Goal: Task Accomplishment & Management: Manage account settings

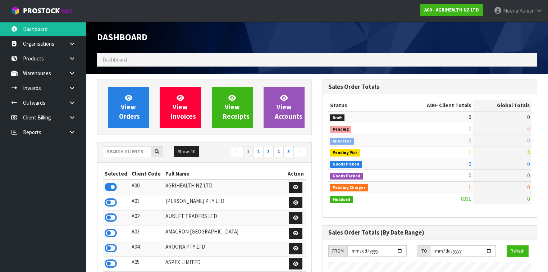
scroll to position [543, 226]
click at [73, 78] on link at bounding box center [74, 73] width 23 height 15
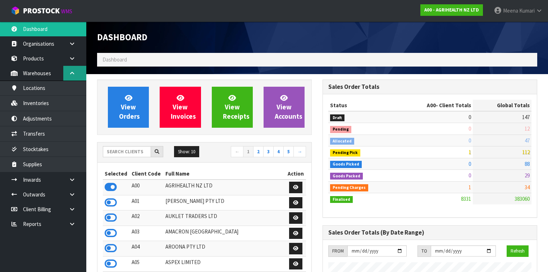
click at [72, 76] on link at bounding box center [74, 73] width 23 height 15
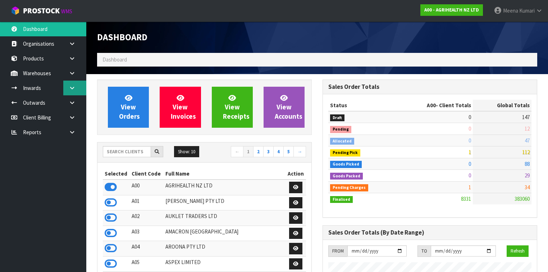
click at [73, 89] on icon at bounding box center [72, 87] width 7 height 5
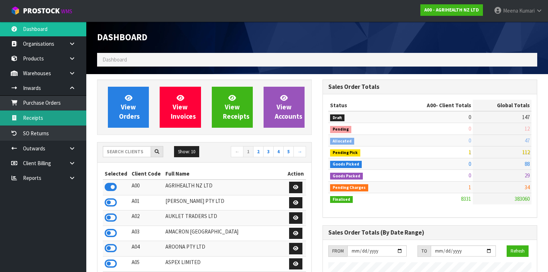
click at [65, 123] on link "Receipts" at bounding box center [43, 117] width 86 height 15
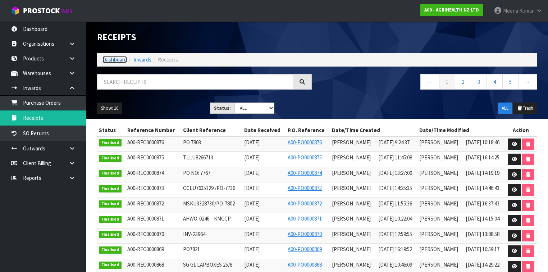
click at [119, 59] on link "Dashboard" at bounding box center [115, 59] width 24 height 7
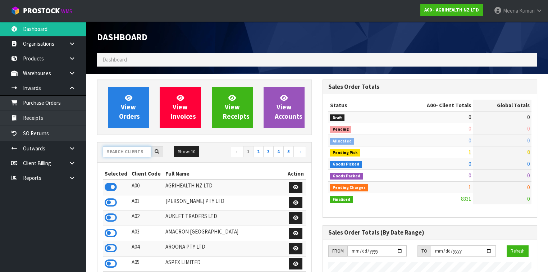
scroll to position [543, 226]
click at [140, 153] on input "text" at bounding box center [127, 151] width 48 height 11
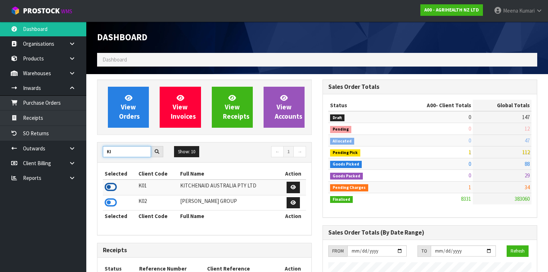
type input "KI"
click at [112, 184] on icon at bounding box center [111, 187] width 12 height 11
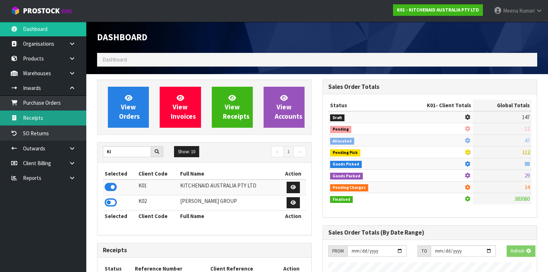
scroll to position [359422, 359644]
click at [57, 123] on link "Receipts" at bounding box center [43, 117] width 86 height 15
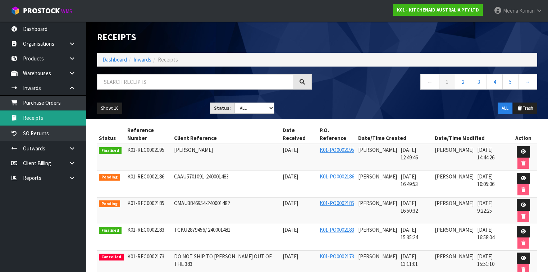
scroll to position [29, 0]
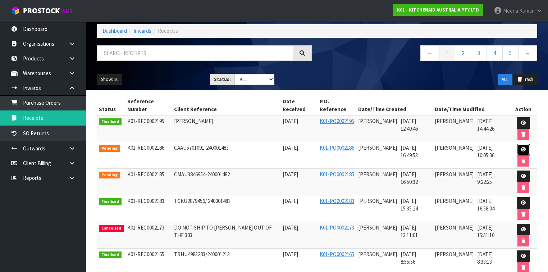
click at [523, 144] on link at bounding box center [523, 150] width 13 height 12
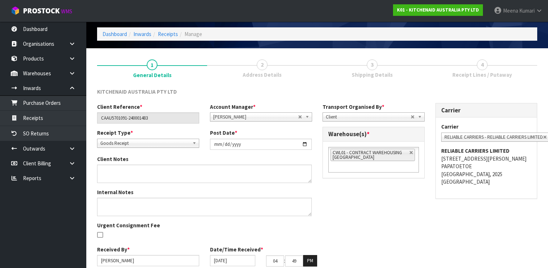
scroll to position [55, 0]
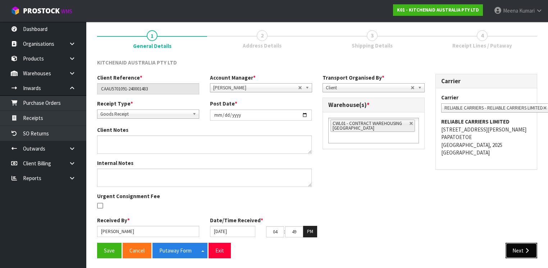
click at [523, 246] on button "Next" at bounding box center [522, 250] width 32 height 15
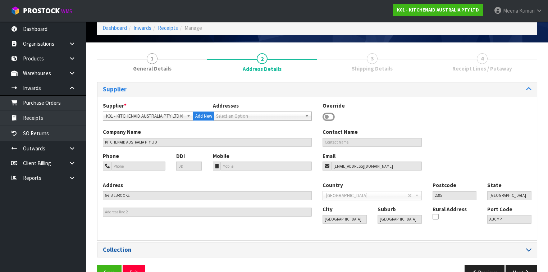
scroll to position [50, 0]
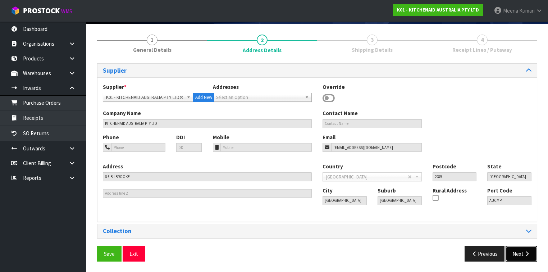
click at [525, 253] on icon "button" at bounding box center [527, 253] width 7 height 5
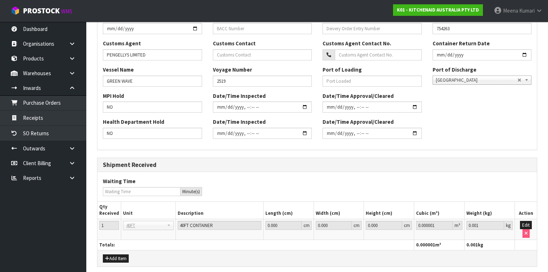
scroll to position [232, 0]
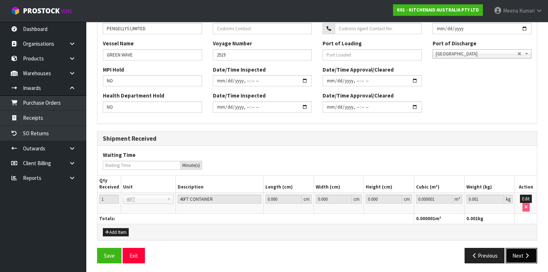
click at [523, 258] on button "Next" at bounding box center [522, 255] width 32 height 15
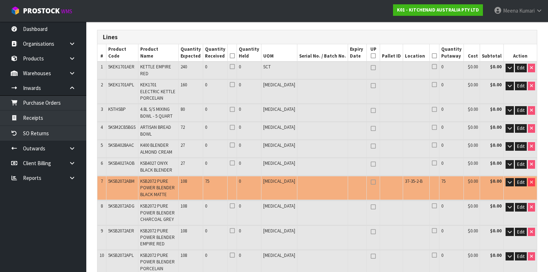
scroll to position [86, 0]
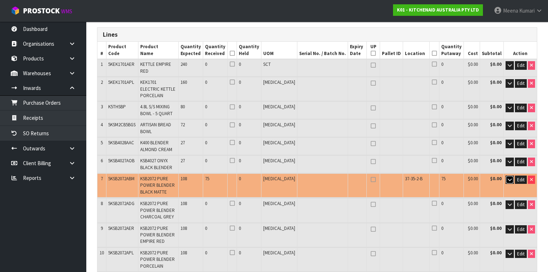
click at [509, 177] on icon "button" at bounding box center [510, 179] width 4 height 5
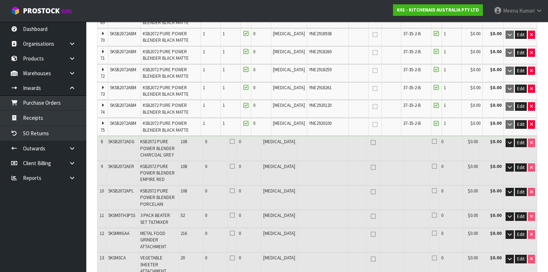
scroll to position [1526, 0]
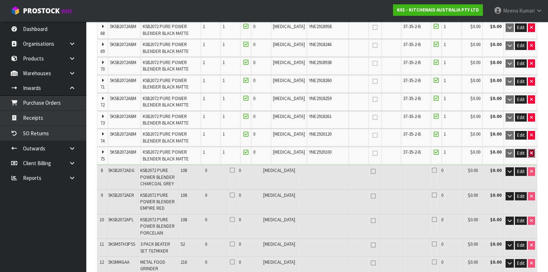
click at [530, 149] on button "button" at bounding box center [531, 153] width 7 height 9
type input "314"
type input "303"
type input "8.449984"
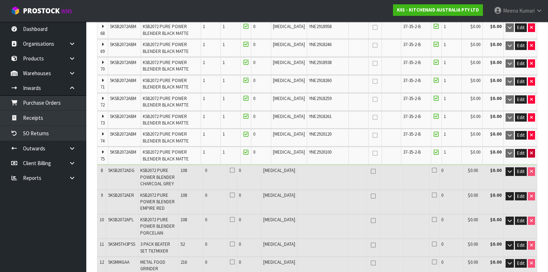
type input "1032.8"
type input "108"
type input "74 CTN"
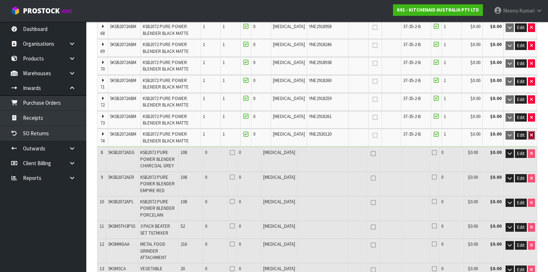
click at [534, 131] on button "button" at bounding box center [531, 135] width 7 height 9
type input "313"
type input "302"
type input "8.408768"
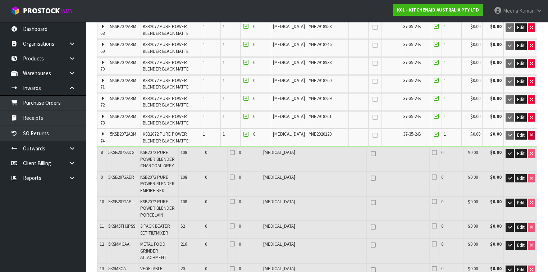
type input "1027.6"
type input "73 CTN"
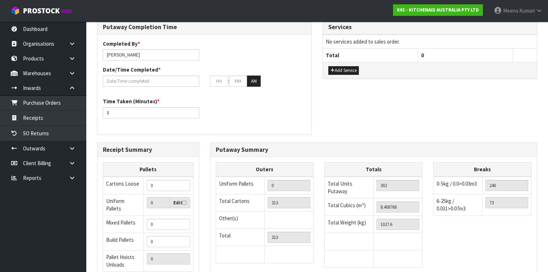
scroll to position [1910, 0]
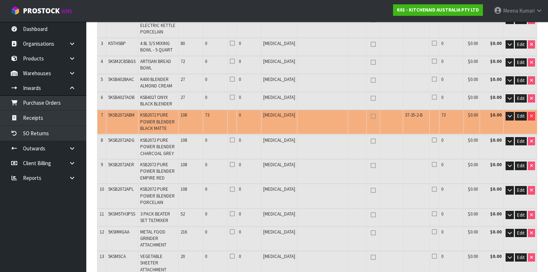
scroll to position [93, 0]
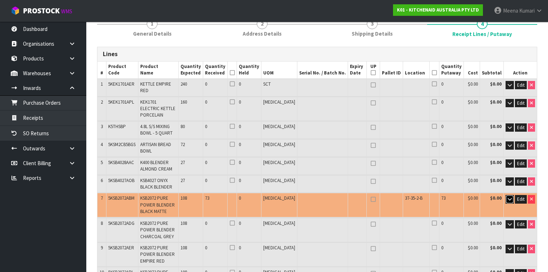
click at [514, 195] on button "button" at bounding box center [510, 199] width 8 height 9
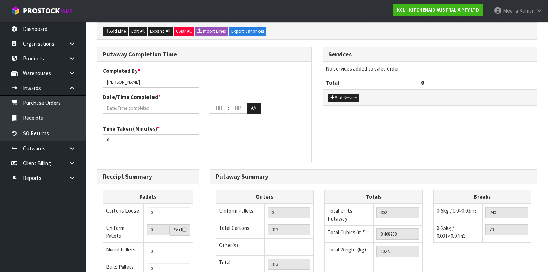
scroll to position [1936, 0]
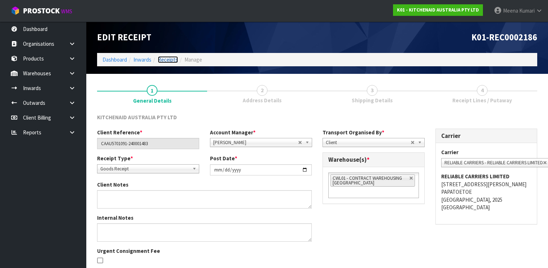
click at [172, 59] on link "Receipts" at bounding box center [168, 59] width 20 height 7
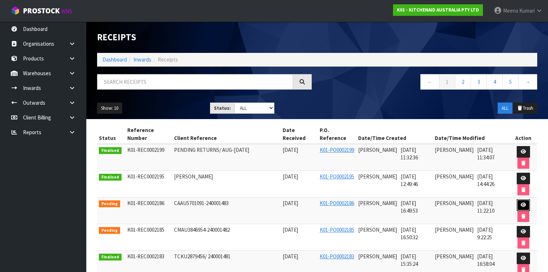
click at [525, 204] on icon at bounding box center [523, 205] width 5 height 5
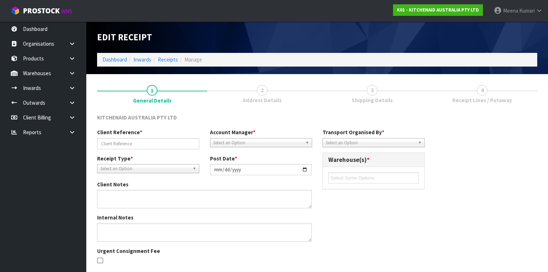
type input "CAAU5701091-240001483"
type input "[DATE]"
type input "[PERSON_NAME]"
type input "[DATE]"
type input "04"
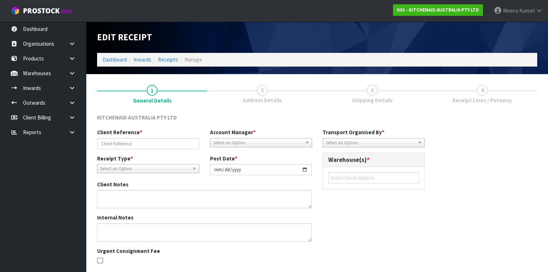
type input "49"
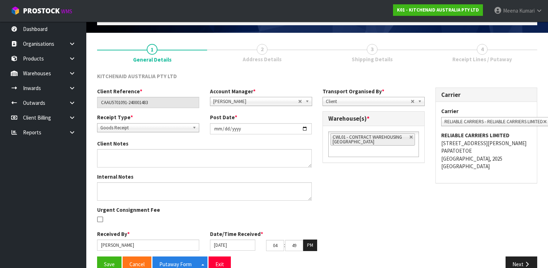
scroll to position [55, 0]
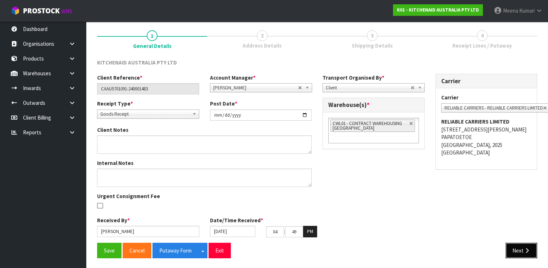
click at [528, 248] on icon "button" at bounding box center [527, 250] width 7 height 5
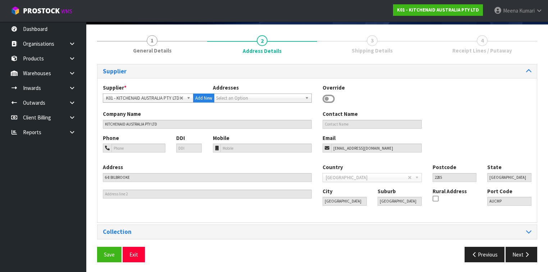
scroll to position [50, 0]
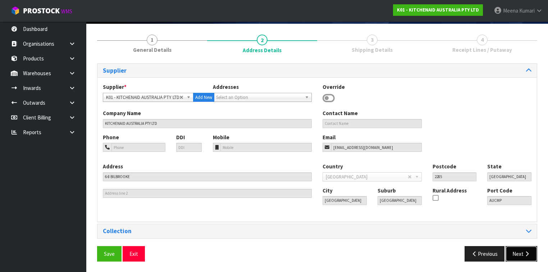
click at [529, 254] on icon "button" at bounding box center [527, 253] width 7 height 5
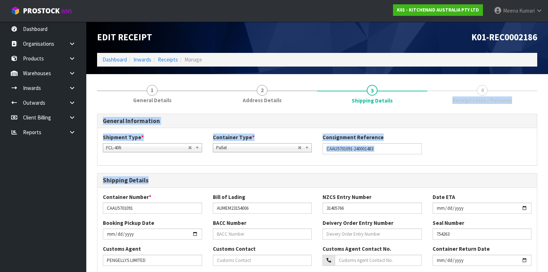
drag, startPoint x: 554, startPoint y: 103, endPoint x: 559, endPoint y: 184, distance: 80.4
click at [548, 184] on html "Toggle navigation ProStock WMS K01 - KITCHENAID AUSTRALIA PTY LTD Meena Kumari …" at bounding box center [274, 136] width 548 height 272
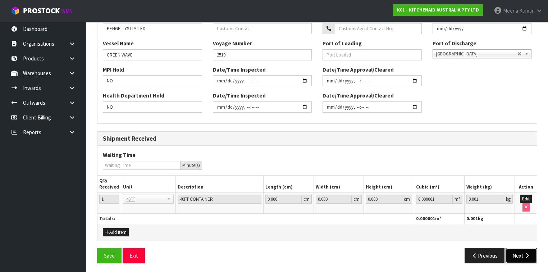
click at [530, 248] on button "Next" at bounding box center [522, 255] width 32 height 15
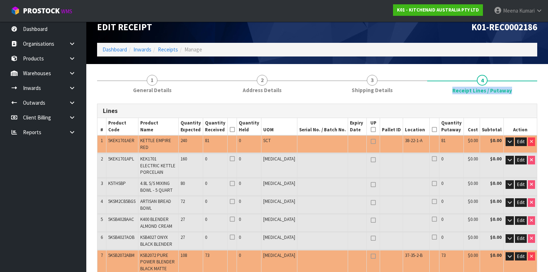
scroll to position [0, 0]
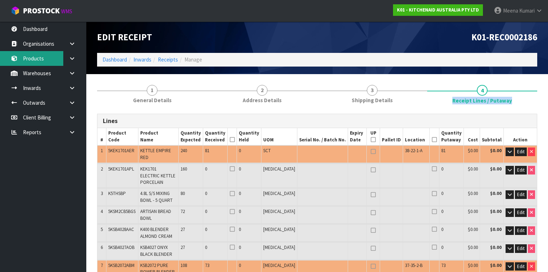
click at [49, 53] on link "Products" at bounding box center [43, 58] width 86 height 15
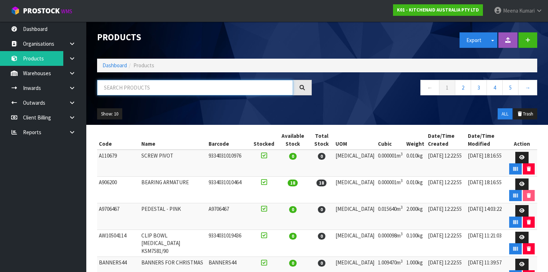
click at [129, 88] on input "text" at bounding box center [195, 87] width 196 height 15
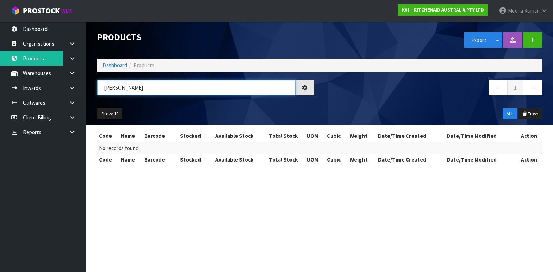
type input "J"
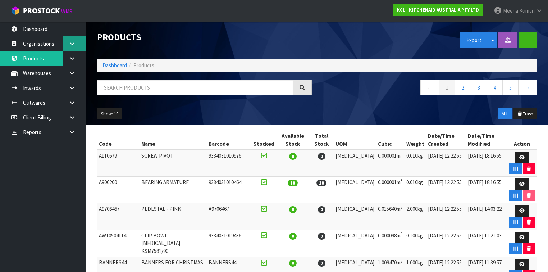
click at [68, 41] on link at bounding box center [74, 43] width 23 height 15
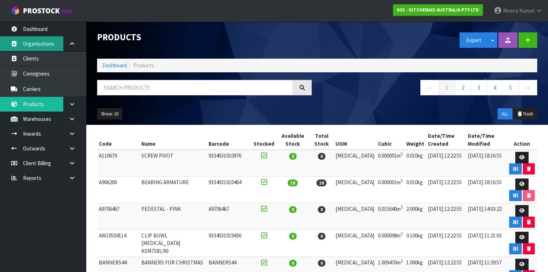
click at [48, 39] on link "Organisations" at bounding box center [43, 43] width 86 height 15
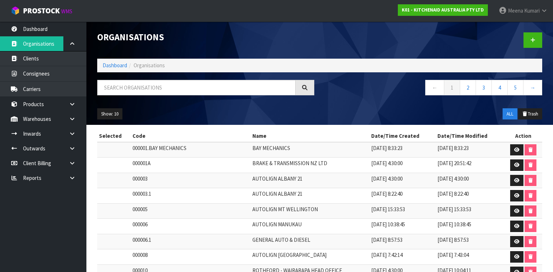
click at [40, 29] on div "Organisations Dashboard Organisations ← 1 2 3 4 5 → Show: 10 5 10 25 50 ALL Tra…" at bounding box center [276, 160] width 553 height 320
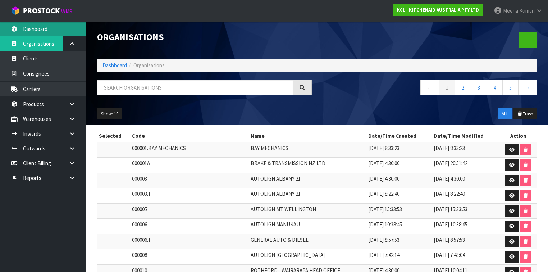
click at [44, 30] on link "Dashboard" at bounding box center [43, 29] width 86 height 15
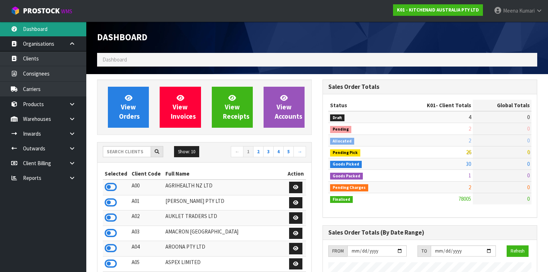
scroll to position [543, 226]
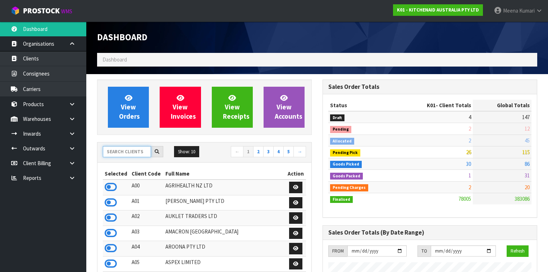
click at [137, 153] on input "text" at bounding box center [127, 151] width 48 height 11
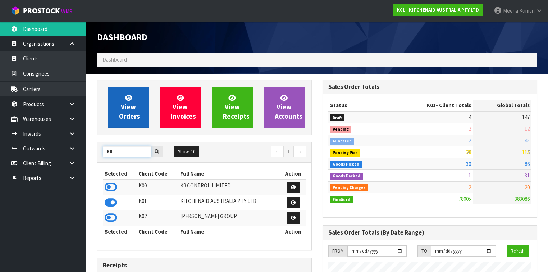
type input "K0"
click at [128, 109] on span "View Orders" at bounding box center [129, 107] width 21 height 27
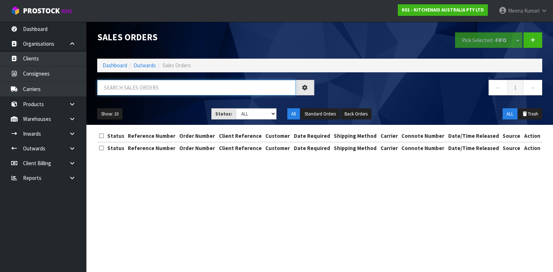
click at [134, 87] on input "text" at bounding box center [196, 87] width 198 height 15
type input "JOB-0414531"
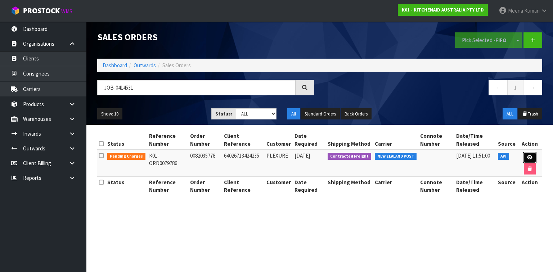
click at [530, 153] on link at bounding box center [529, 158] width 13 height 12
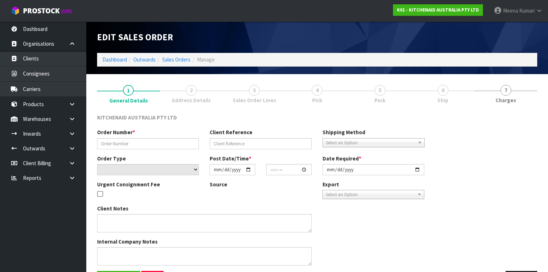
type input "0082035778"
type input "64026713424235"
select select "number:0"
type input "[DATE]"
type input "13:40:42.000"
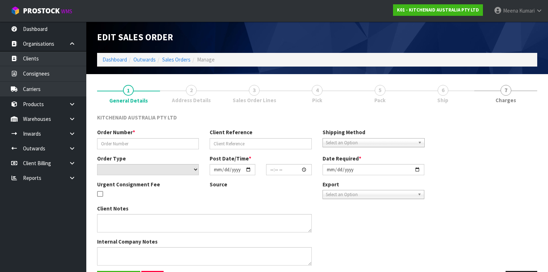
type input "[DATE]"
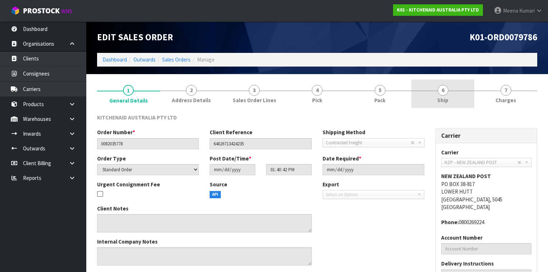
click at [446, 91] on span "6" at bounding box center [443, 90] width 11 height 11
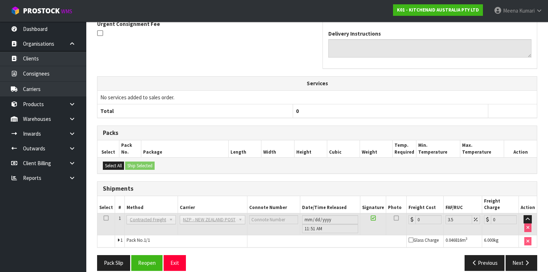
scroll to position [192, 0]
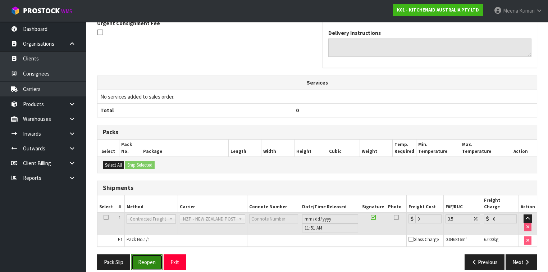
click at [153, 254] on button "Reopen" at bounding box center [146, 261] width 31 height 15
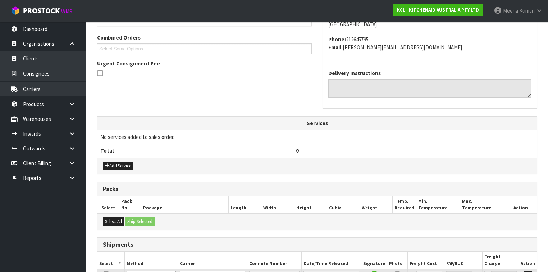
scroll to position [243, 0]
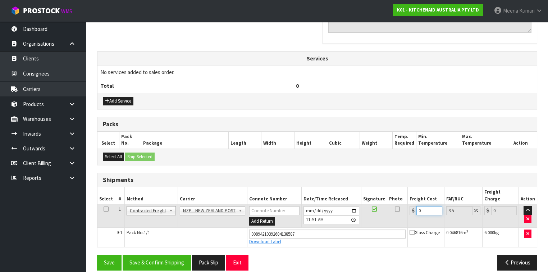
click at [422, 206] on input "0" at bounding box center [430, 210] width 26 height 9
type input "4"
type input "4.14"
type input "4.3"
type input "4.45"
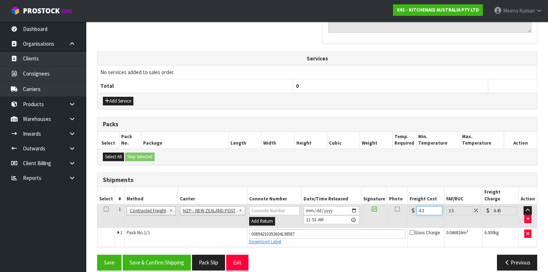
type input "4.33"
type input "4.48"
type input "4.33"
click at [107, 209] on icon at bounding box center [106, 209] width 5 height 0
click at [155, 255] on button "Save & Confirm Shipping" at bounding box center [157, 262] width 68 height 15
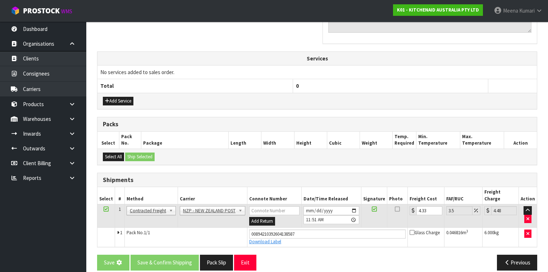
scroll to position [0, 0]
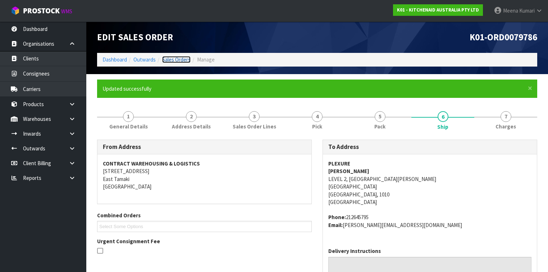
click at [171, 62] on link "Sales Orders" at bounding box center [176, 59] width 28 height 7
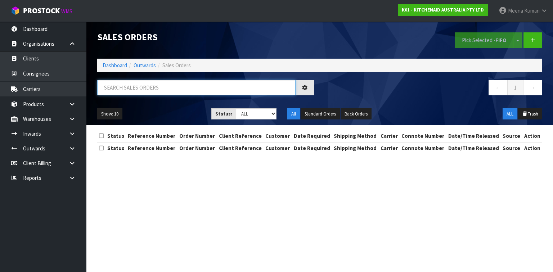
click at [145, 86] on input "text" at bounding box center [196, 87] width 198 height 15
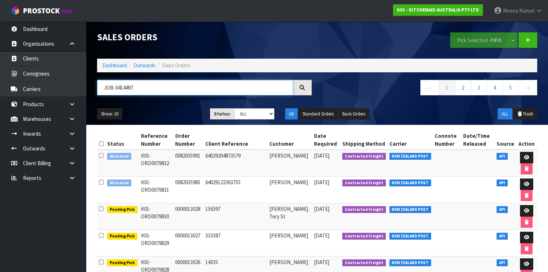
type input "JOB-0414497"
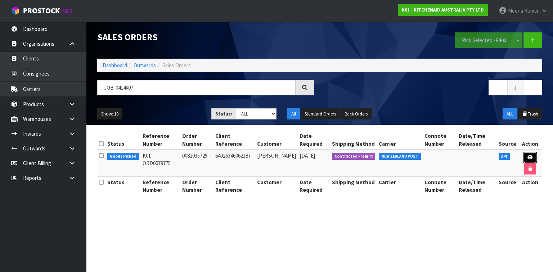
click at [529, 155] on icon at bounding box center [529, 157] width 5 height 5
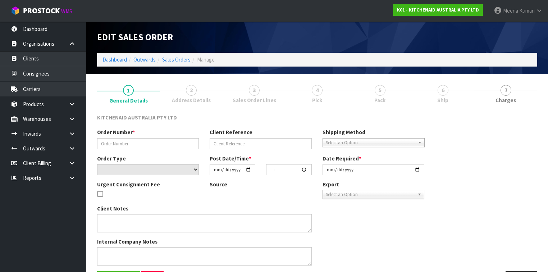
type input "0082035725"
type input "64026346062187"
select select "number:0"
type input "[DATE]"
type input "11:40:24.000"
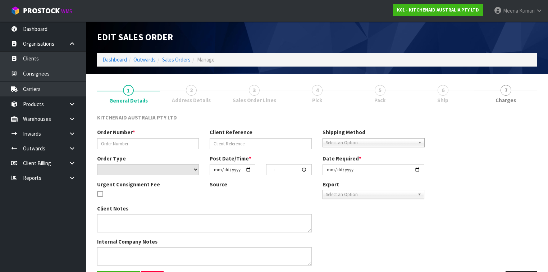
type input "[DATE]"
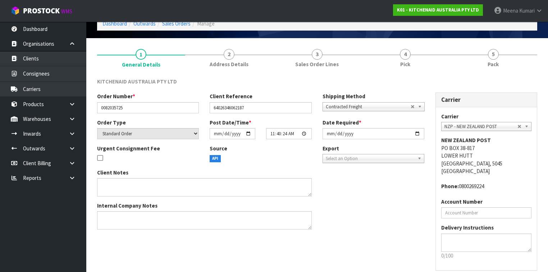
scroll to position [68, 0]
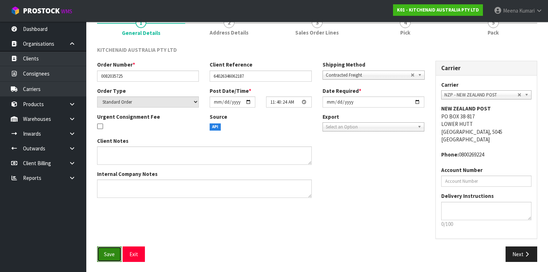
click at [114, 253] on span "Save" at bounding box center [109, 254] width 11 height 7
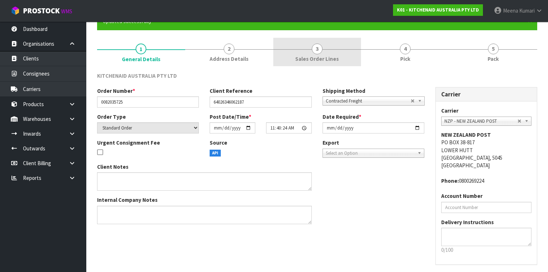
scroll to position [0, 0]
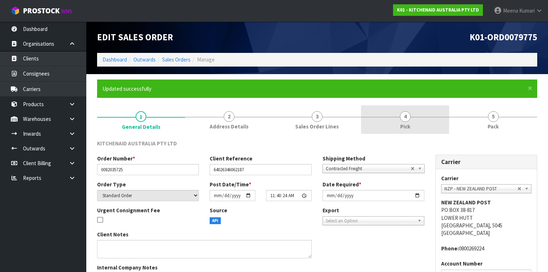
click at [420, 119] on link "4 Pick" at bounding box center [405, 119] width 88 height 28
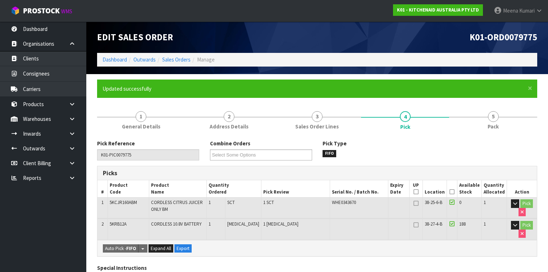
click at [454, 192] on icon at bounding box center [452, 192] width 5 height 0
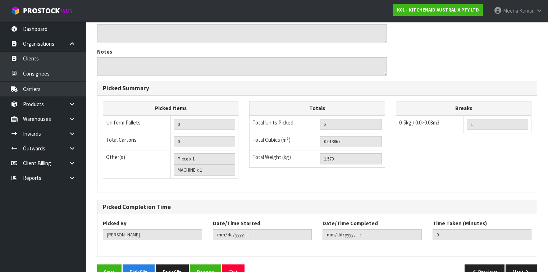
scroll to position [291, 0]
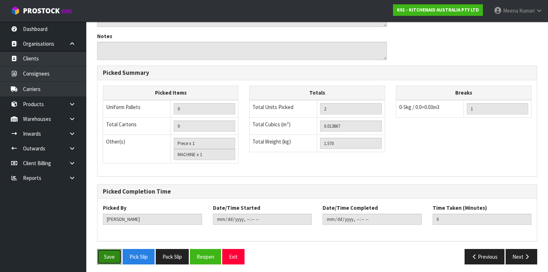
click at [113, 249] on button "Save" at bounding box center [109, 256] width 24 height 15
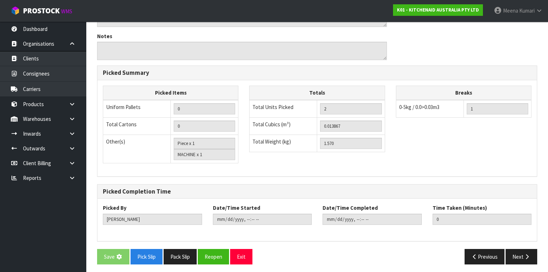
scroll to position [0, 0]
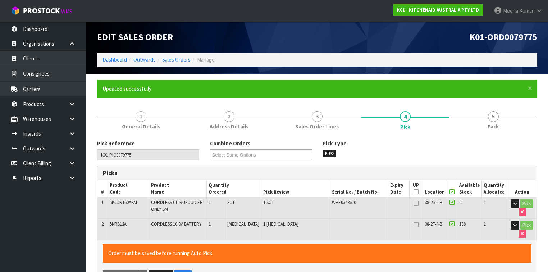
type input "2025-09-26T11:55:41"
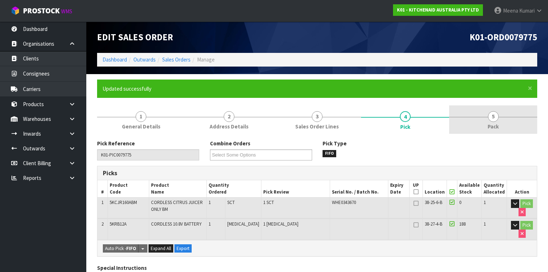
click at [494, 117] on span "5" at bounding box center [493, 116] width 11 height 11
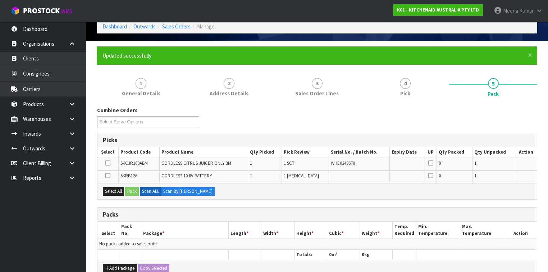
scroll to position [115, 0]
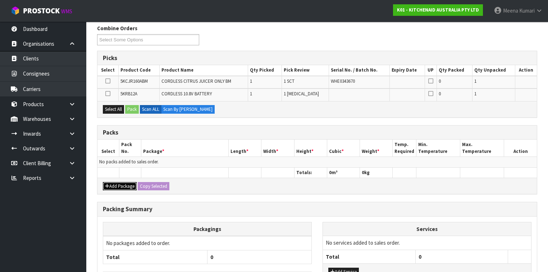
click at [119, 184] on button "Add Package" at bounding box center [120, 186] width 34 height 9
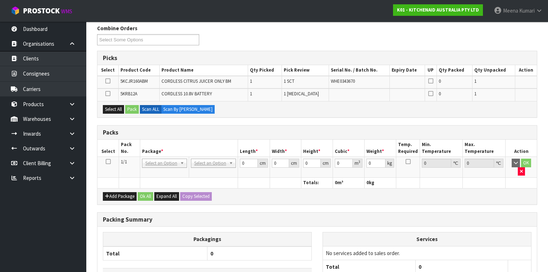
click at [110, 162] on icon at bounding box center [108, 162] width 5 height 0
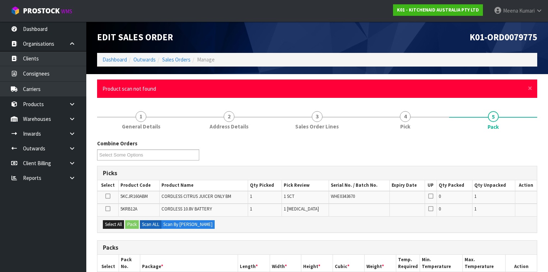
click at [533, 89] on div "× Close Product scan not found" at bounding box center [317, 89] width 440 height 18
click at [528, 87] on span "×" at bounding box center [530, 88] width 4 height 10
click at [530, 87] on span "×" at bounding box center [530, 88] width 4 height 10
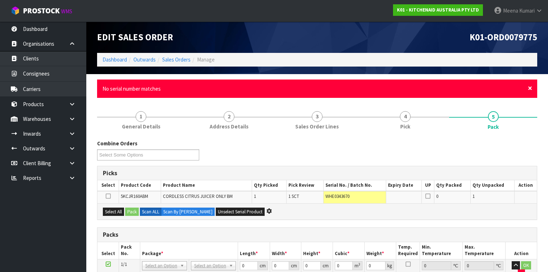
click at [531, 87] on span "×" at bounding box center [530, 88] width 4 height 10
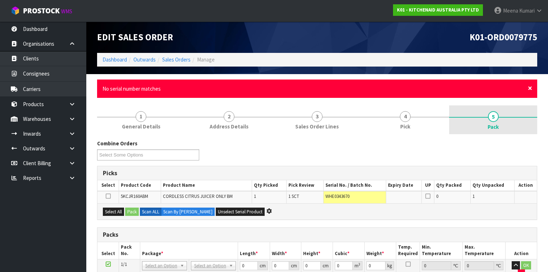
click at [531, 87] on span "×" at bounding box center [530, 88] width 4 height 10
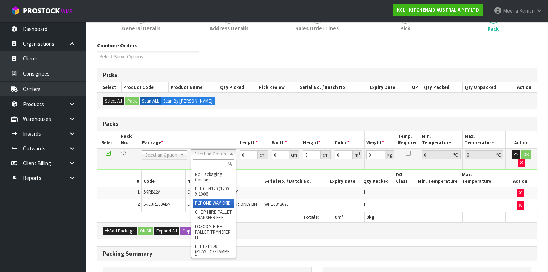
scroll to position [86, 0]
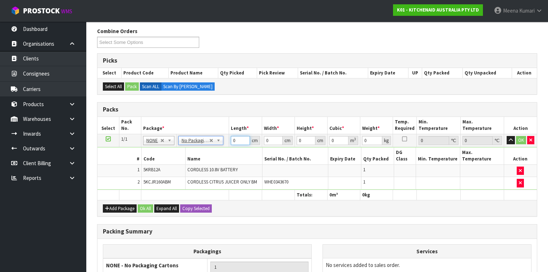
click at [233, 140] on input "0" at bounding box center [240, 140] width 19 height 9
click at [243, 140] on input "0" at bounding box center [240, 140] width 19 height 9
type input "39"
type input "21"
type input "2"
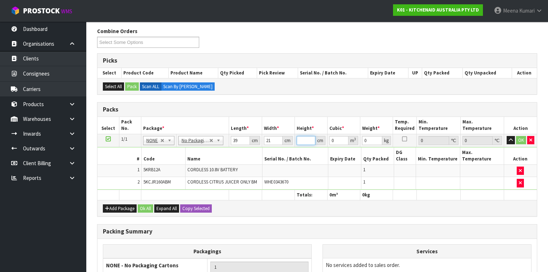
type input "0.001638"
type input "20"
type input "0.01638"
type input "20"
type input "3"
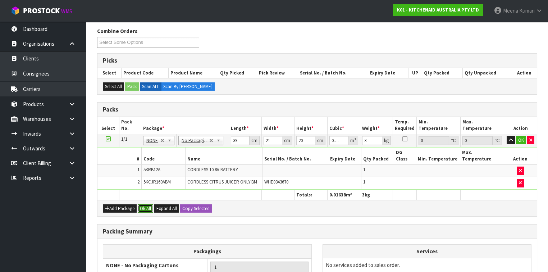
click at [147, 204] on button "Ok All" at bounding box center [145, 208] width 15 height 9
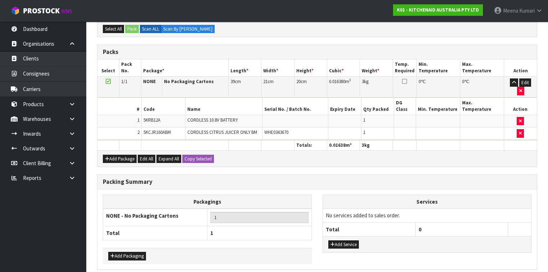
scroll to position [157, 0]
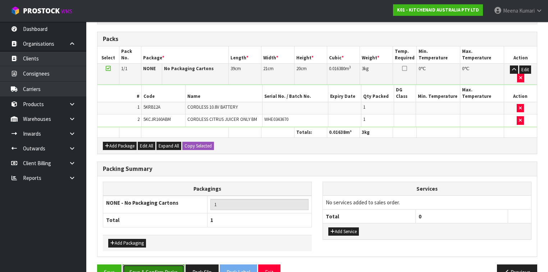
click at [176, 265] on button "Save & Confirm Packs" at bounding box center [154, 272] width 62 height 15
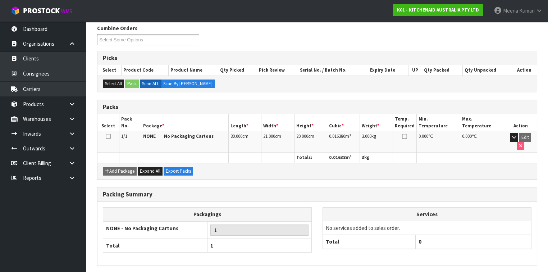
scroll to position [132, 0]
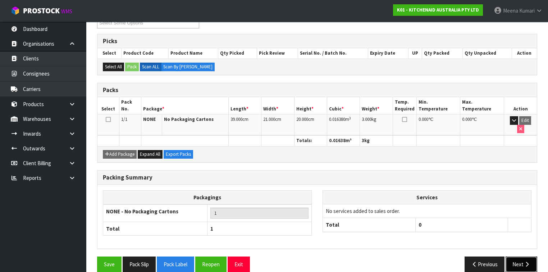
click at [528, 257] on button "Next" at bounding box center [522, 264] width 32 height 15
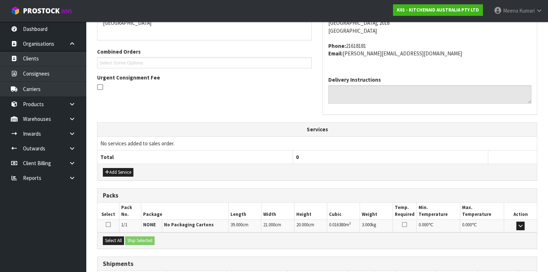
scroll to position [216, 0]
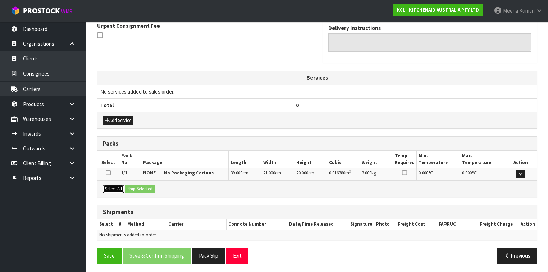
click at [108, 186] on button "Select All" at bounding box center [113, 189] width 21 height 9
click at [134, 185] on button "Ship Selected" at bounding box center [140, 189] width 30 height 9
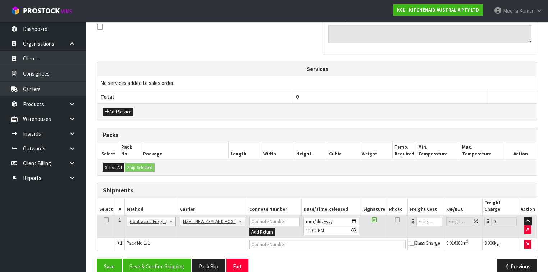
scroll to position [228, 0]
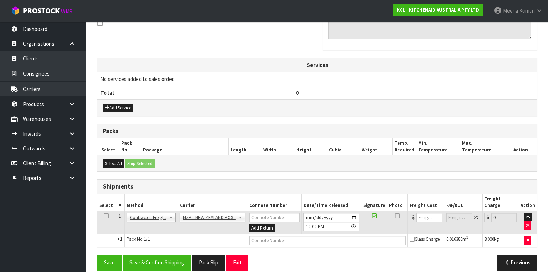
click at [104, 216] on icon at bounding box center [106, 216] width 5 height 0
click at [157, 255] on button "Save & Confirm Shipping" at bounding box center [157, 262] width 68 height 15
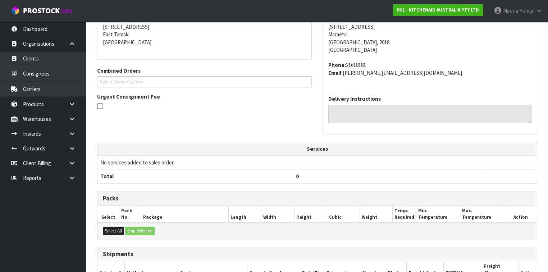
scroll to position [218, 0]
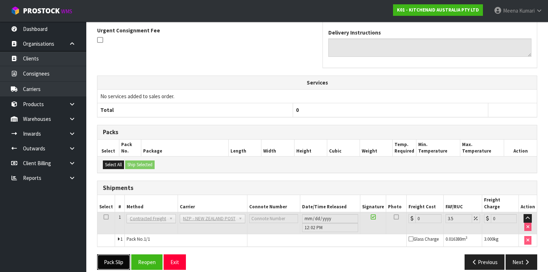
click at [121, 254] on button "Pack Slip" at bounding box center [113, 261] width 33 height 15
click at [157, 256] on button "Reopen" at bounding box center [146, 261] width 31 height 15
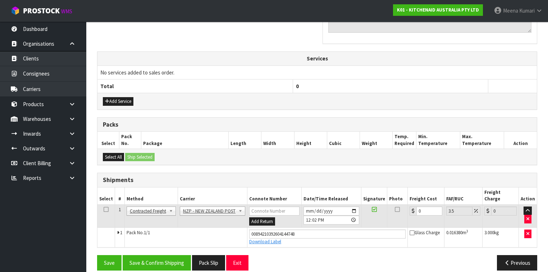
scroll to position [235, 0]
click at [420, 207] on input "0" at bounding box center [430, 211] width 26 height 9
type input "4"
type input "4.14"
type input "4.3"
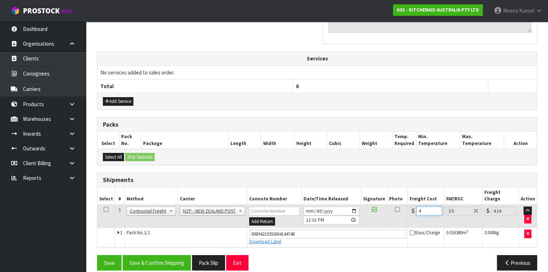
type input "4.45"
type input "4.33"
type input "4.48"
type input "4.33"
click at [105, 209] on icon at bounding box center [106, 209] width 5 height 0
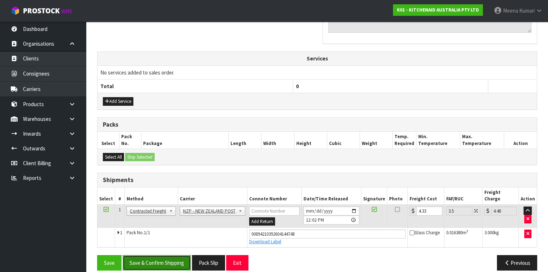
click at [139, 255] on button "Save & Confirm Shipping" at bounding box center [157, 262] width 68 height 15
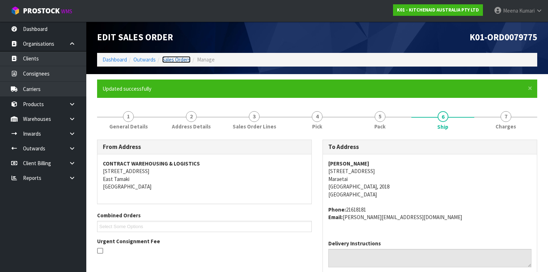
click at [181, 60] on link "Sales Orders" at bounding box center [176, 59] width 28 height 7
